Goal: Task Accomplishment & Management: Complete application form

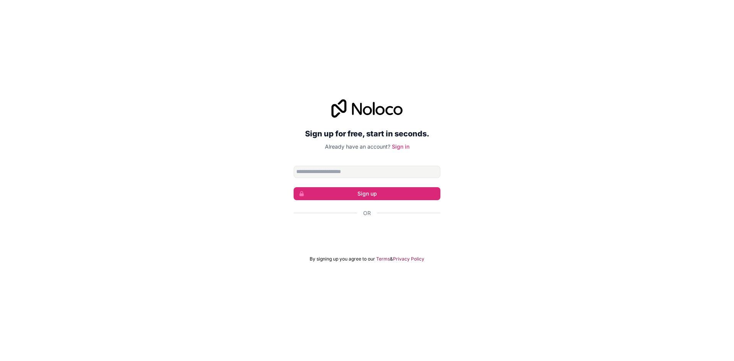
click at [320, 172] on input "Email address" at bounding box center [367, 172] width 147 height 12
type input "**********"
click at [384, 192] on button "Sign up" at bounding box center [367, 193] width 147 height 13
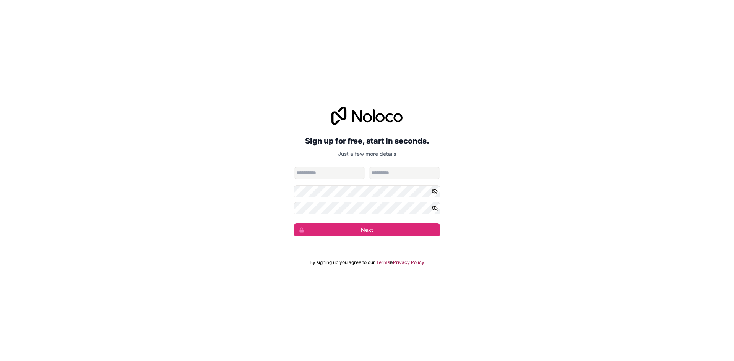
click at [330, 170] on input "given-name" at bounding box center [330, 173] width 72 height 12
type input "******"
type input "*****"
click at [440, 189] on button "button" at bounding box center [435, 191] width 9 height 12
click at [435, 211] on icon "button" at bounding box center [434, 208] width 7 height 7
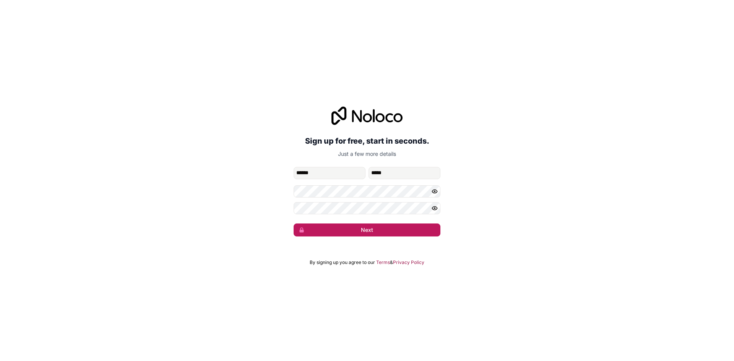
click at [404, 226] on button "Next" at bounding box center [367, 230] width 147 height 13
click at [380, 229] on button "Next" at bounding box center [367, 230] width 147 height 13
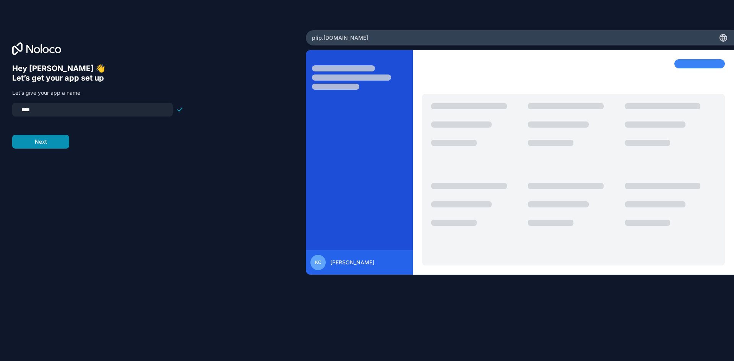
click at [60, 142] on button "Next" at bounding box center [40, 142] width 57 height 14
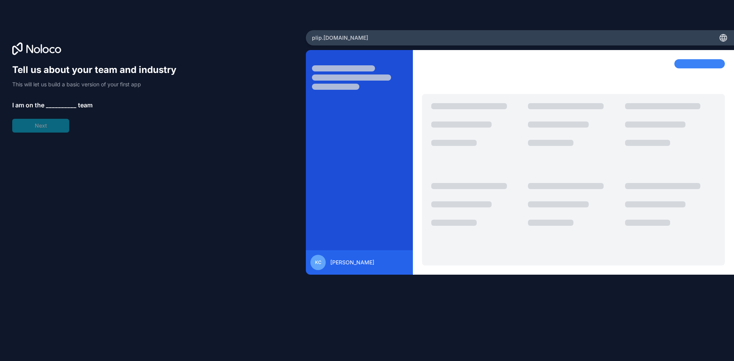
click at [52, 104] on span "__________" at bounding box center [61, 105] width 31 height 9
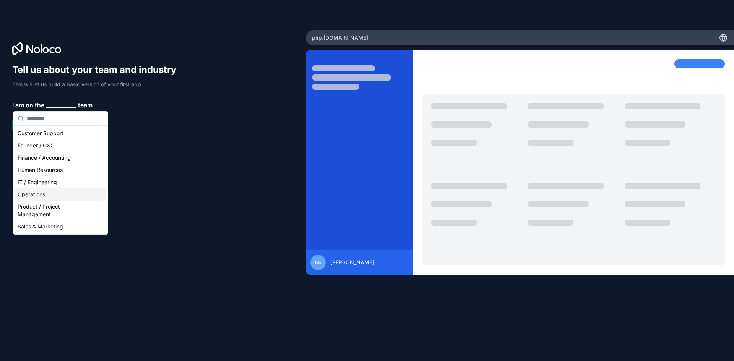
click at [46, 185] on div "IT / Engineering" at bounding box center [61, 182] width 92 height 12
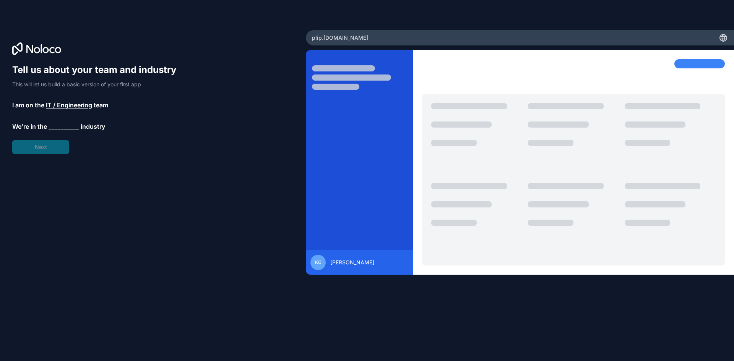
click at [53, 146] on div "Tell us about your team and industry This will let us build a basic version of …" at bounding box center [97, 109] width 171 height 90
click at [62, 121] on div "Tell us about your team and industry This will let us build a basic version of …" at bounding box center [97, 109] width 171 height 90
click at [62, 126] on span "__________" at bounding box center [64, 126] width 31 height 9
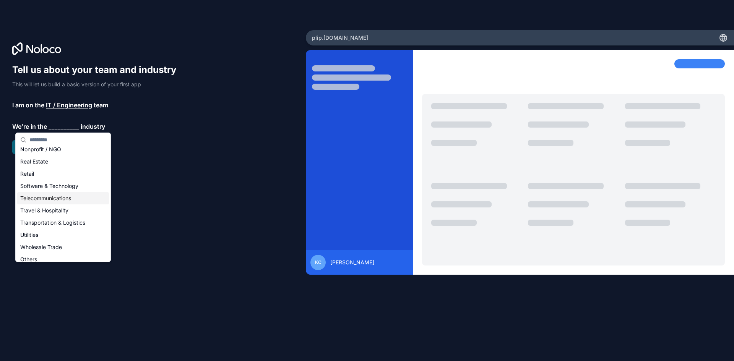
scroll to position [157, 0]
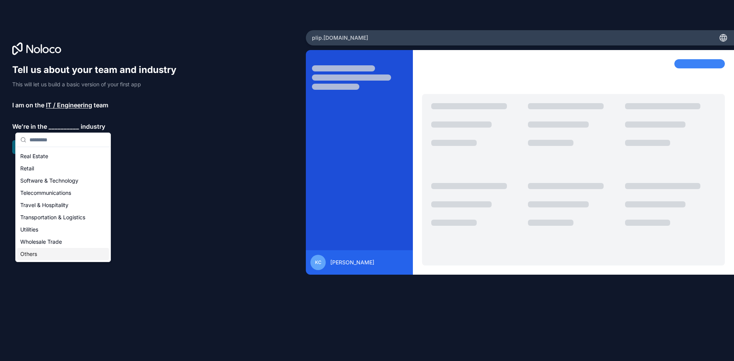
click at [62, 259] on div "Others" at bounding box center [63, 254] width 92 height 12
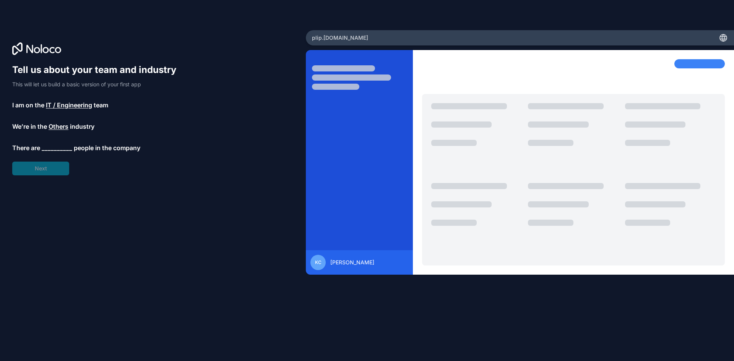
click at [62, 149] on span "__________" at bounding box center [57, 147] width 31 height 9
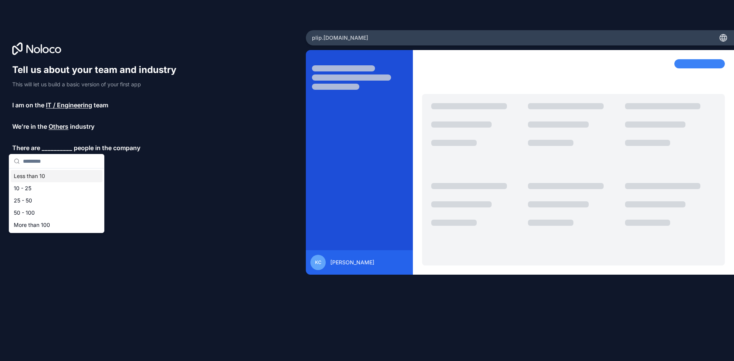
click at [51, 176] on div "Less than 10" at bounding box center [57, 176] width 92 height 12
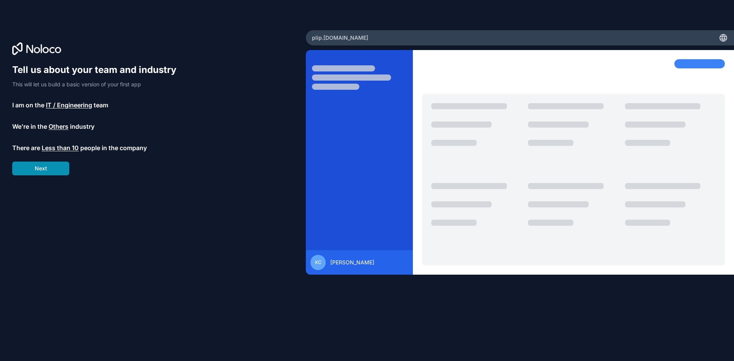
click at [54, 167] on button "Next" at bounding box center [40, 169] width 57 height 14
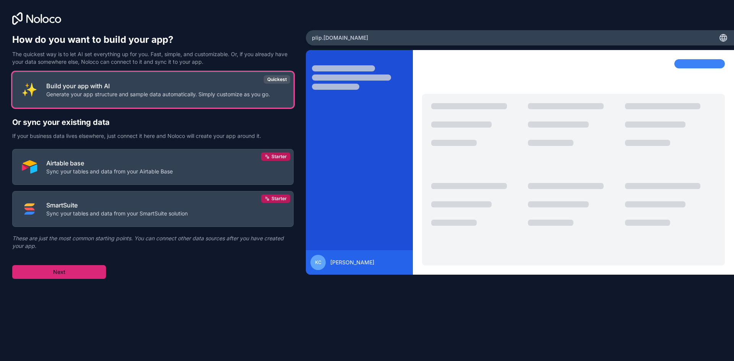
click at [64, 275] on button "Next" at bounding box center [59, 272] width 94 height 14
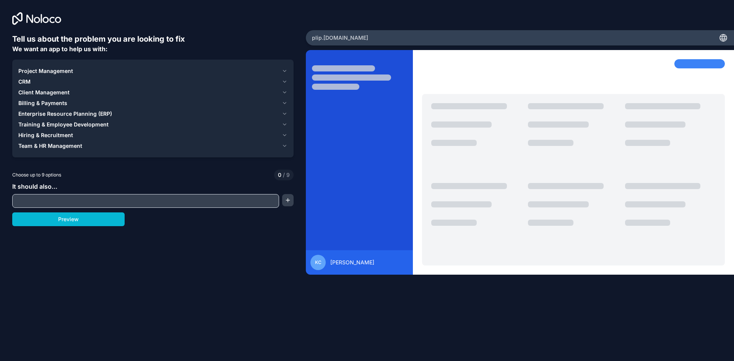
click at [97, 71] on div "Project Management" at bounding box center [148, 71] width 260 height 8
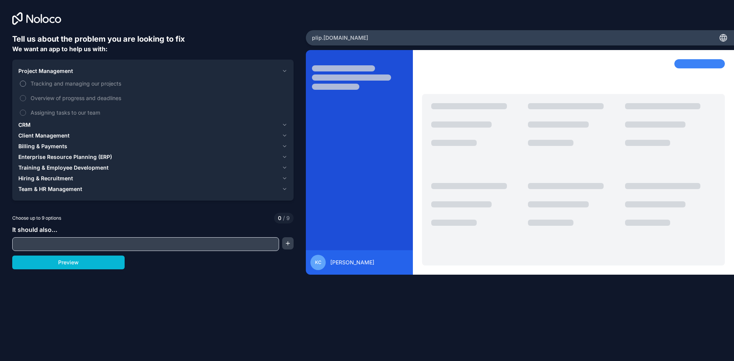
click at [75, 84] on span "Tracking and managing our projects" at bounding box center [158, 84] width 255 height 8
click at [26, 84] on button "Tracking and managing our projects" at bounding box center [23, 84] width 6 height 6
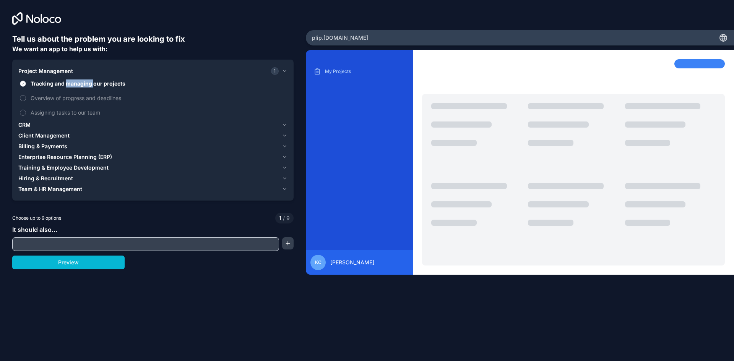
click at [75, 84] on span "Tracking and managing our projects" at bounding box center [158, 84] width 255 height 8
click at [26, 84] on button "Tracking and managing our projects" at bounding box center [23, 84] width 6 height 6
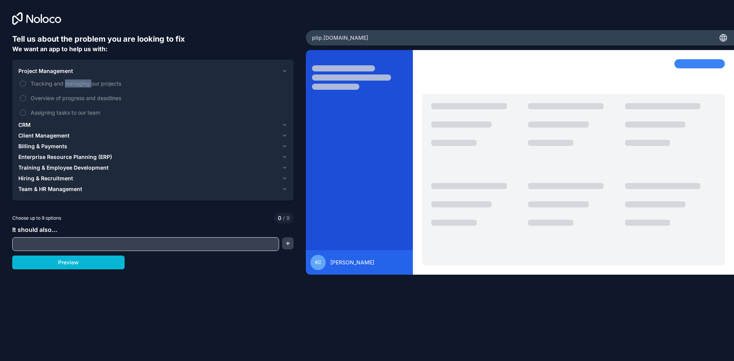
click at [70, 129] on button "CRM" at bounding box center [152, 125] width 269 height 11
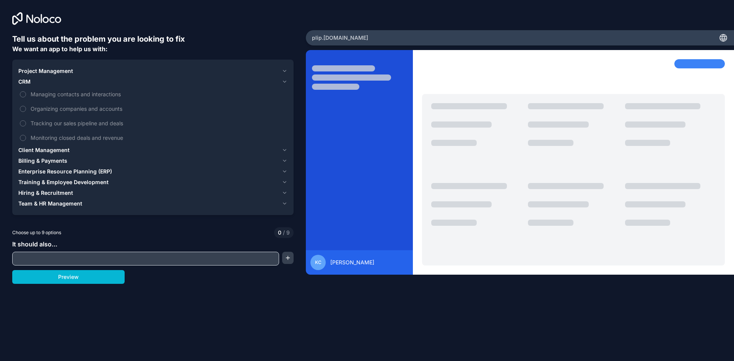
click at [42, 84] on div "CRM" at bounding box center [148, 82] width 260 height 8
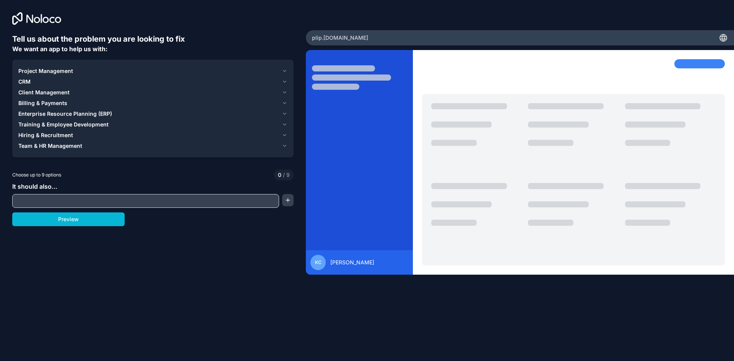
click at [64, 204] on input "text" at bounding box center [145, 201] width 263 height 11
type input "**********"
click at [112, 216] on button "Preview" at bounding box center [68, 220] width 112 height 14
click at [101, 123] on span "Training & Employee Development" at bounding box center [63, 125] width 90 height 8
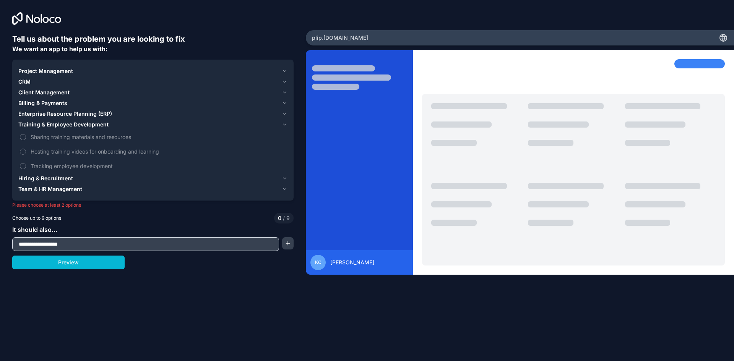
click at [104, 123] on span "Training & Employee Development" at bounding box center [63, 125] width 90 height 8
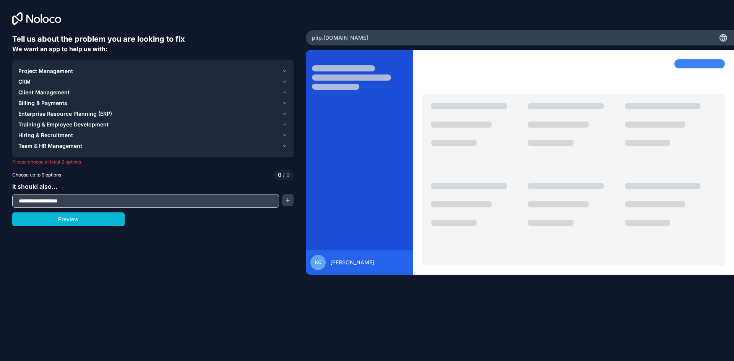
click at [91, 135] on div "Hiring & Recruitment" at bounding box center [148, 135] width 260 height 8
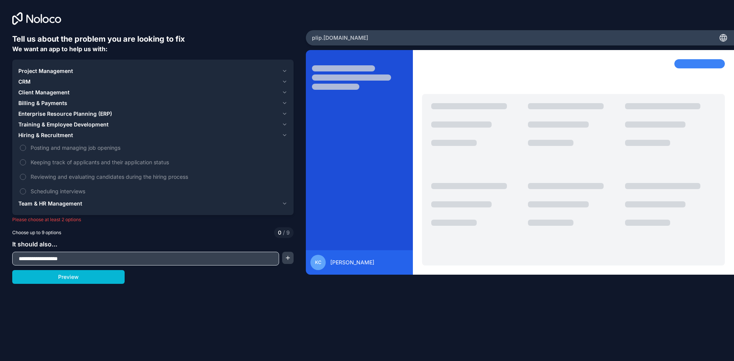
click at [91, 135] on div "Hiring & Recruitment" at bounding box center [148, 135] width 260 height 8
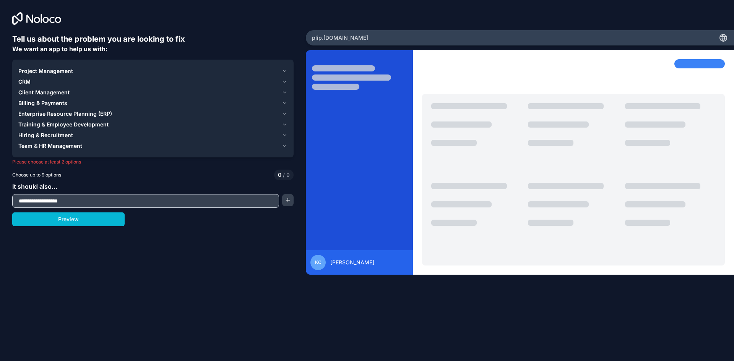
click at [59, 69] on span "Project Management" at bounding box center [45, 71] width 55 height 8
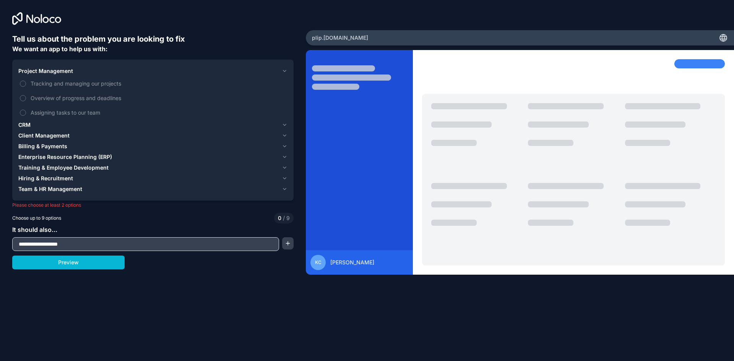
click at [59, 69] on span "Project Management" at bounding box center [45, 71] width 55 height 8
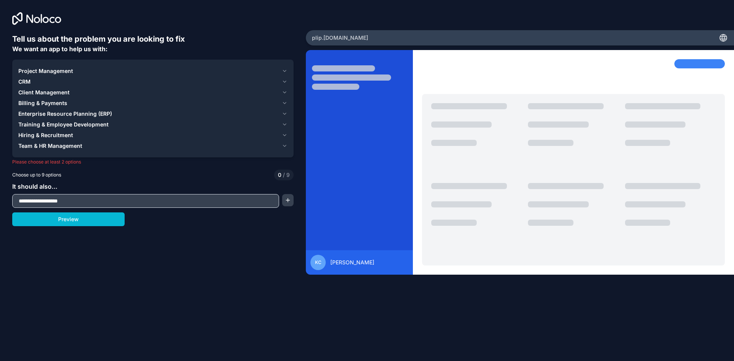
click at [41, 80] on div "CRM" at bounding box center [148, 82] width 260 height 8
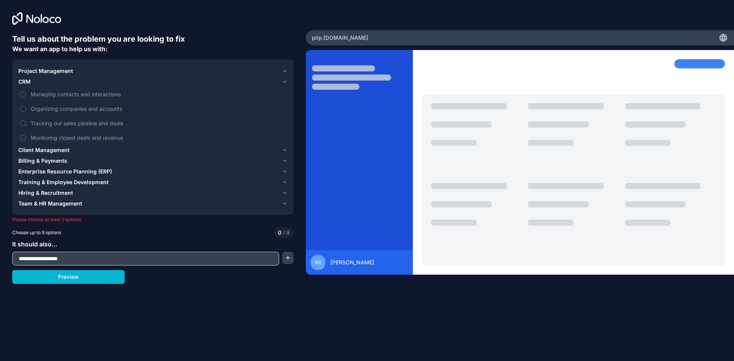
click at [41, 80] on div "CRM" at bounding box center [148, 82] width 260 height 8
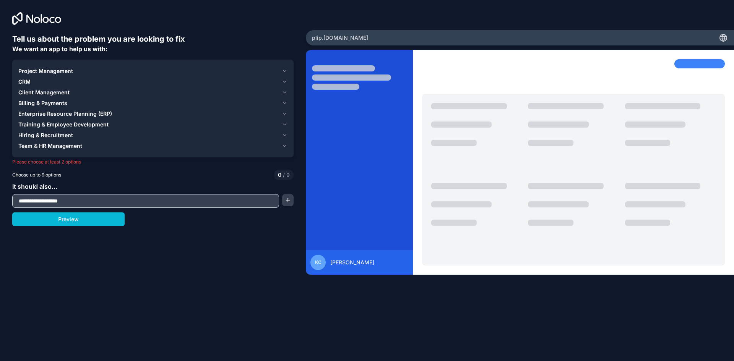
click at [45, 93] on span "Client Management" at bounding box center [43, 93] width 51 height 8
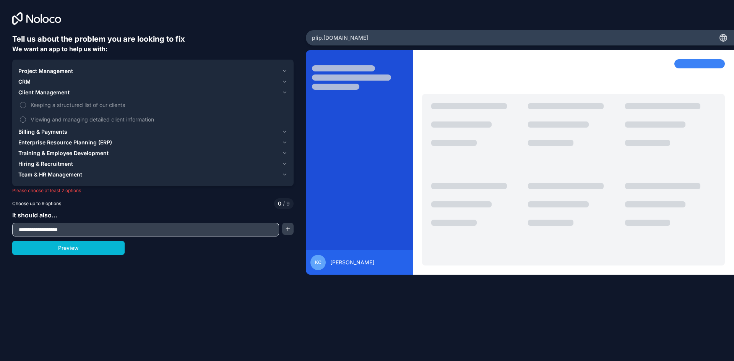
click at [62, 119] on span "Viewing and managing detailed client information" at bounding box center [158, 119] width 255 height 8
click at [26, 119] on button "Viewing and managing detailed client information" at bounding box center [23, 120] width 6 height 6
click at [78, 102] on span "Keeping a structured list of our clients" at bounding box center [158, 105] width 255 height 8
click at [26, 102] on button "Keeping a structured list of our clients" at bounding box center [23, 105] width 6 height 6
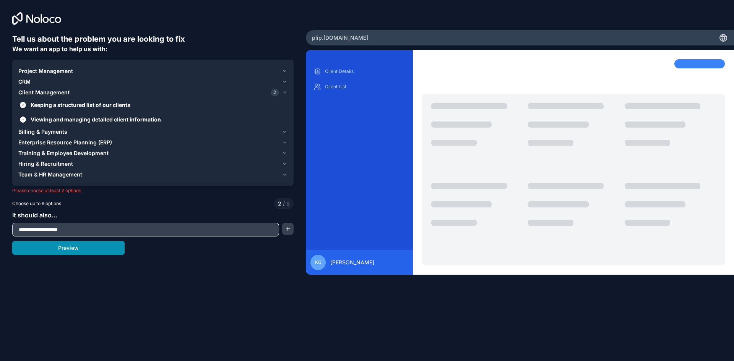
click at [71, 249] on button "Preview" at bounding box center [68, 248] width 112 height 14
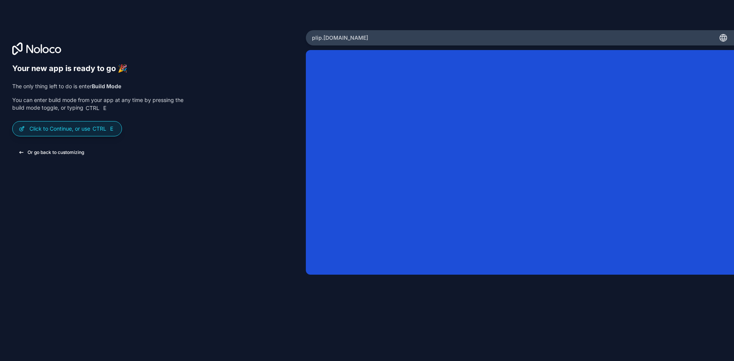
click at [65, 157] on button "Or go back to customizing" at bounding box center [51, 153] width 78 height 14
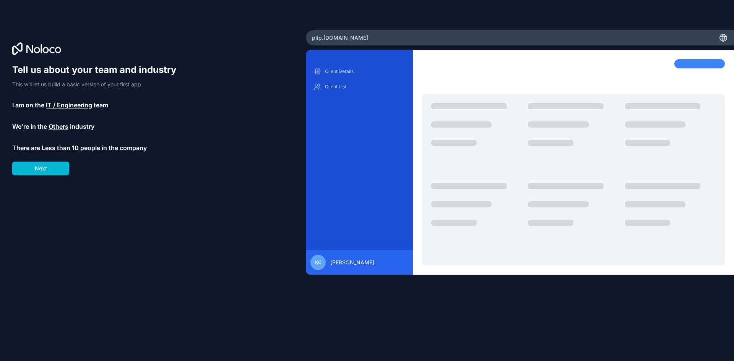
click at [75, 107] on span "IT / Engineering" at bounding box center [69, 105] width 46 height 9
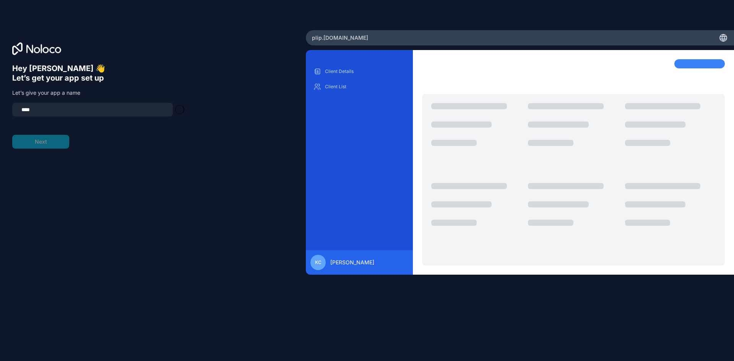
type input "********"
